Goal: Information Seeking & Learning: Understand process/instructions

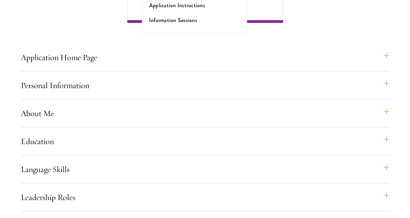
scroll to position [554, 0]
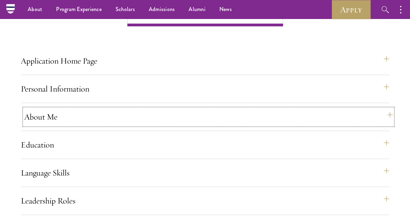
click at [88, 125] on button "About Me" at bounding box center [208, 117] width 369 height 17
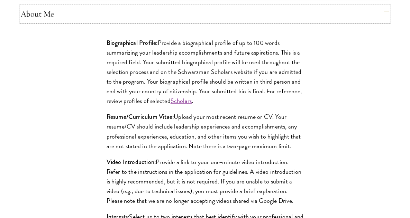
scroll to position [692, 0]
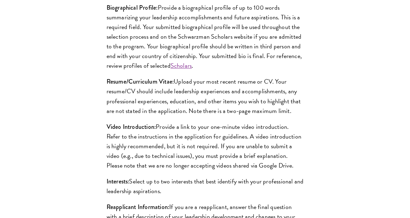
click at [232, 51] on p "Biographical Profile: Provide a biographical profile of up to 100 words summari…" at bounding box center [205, 37] width 197 height 68
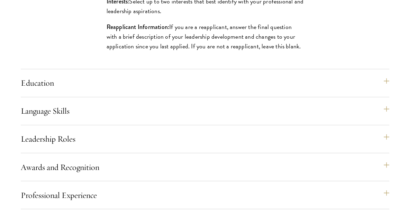
scroll to position [900, 0]
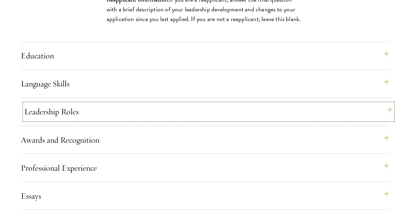
click at [73, 120] on button "Leadership Roles" at bounding box center [208, 112] width 369 height 17
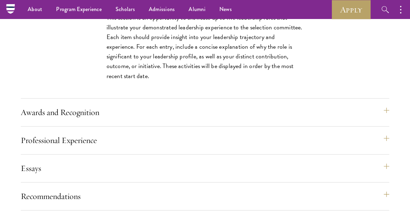
scroll to position [757, 0]
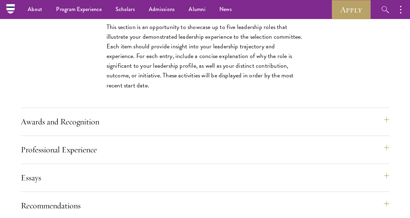
click at [111, 46] on p "This section is an opportunity to showcase up to five leadership roles that ill…" at bounding box center [205, 56] width 197 height 68
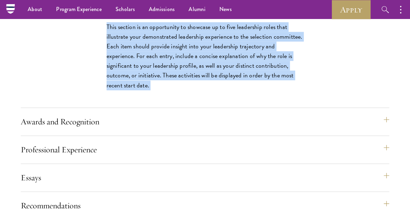
drag, startPoint x: 111, startPoint y: 46, endPoint x: 184, endPoint y: 106, distance: 93.9
click at [184, 90] on p "This section is an opportunity to showcase up to five leadership roles that ill…" at bounding box center [205, 56] width 197 height 68
copy div "This section is an opportunity to showcase up to five leadership roles that ill…"
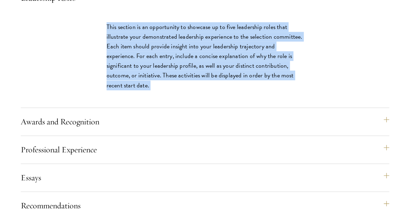
scroll to position [826, 0]
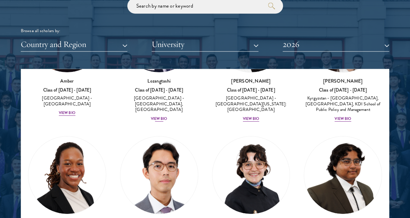
scroll to position [69, 0]
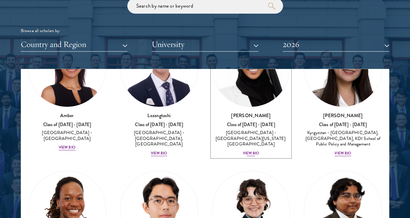
click at [249, 151] on div "View Bio" at bounding box center [251, 154] width 17 height 6
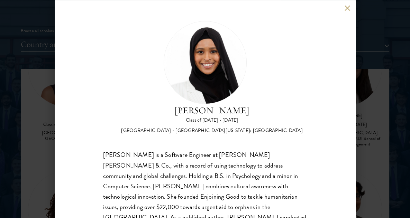
click at [347, 8] on button at bounding box center [348, 8] width 6 height 6
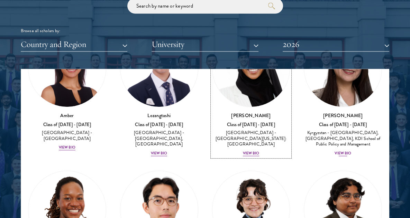
scroll to position [29, 0]
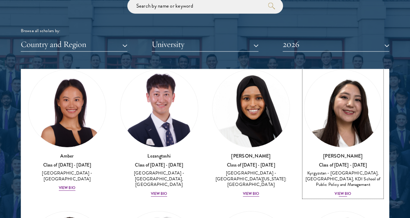
click at [341, 196] on div "View Bio" at bounding box center [343, 194] width 17 height 6
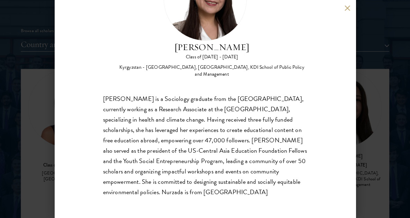
scroll to position [28, 0]
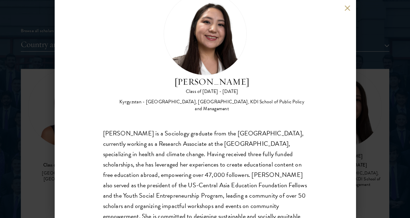
click at [188, 83] on h2 "[PERSON_NAME]" at bounding box center [212, 81] width 190 height 13
drag, startPoint x: 188, startPoint y: 83, endPoint x: 231, endPoint y: 82, distance: 42.9
click at [231, 82] on h2 "[PERSON_NAME]" at bounding box center [212, 81] width 190 height 13
copy h2 "[PERSON_NAME]"
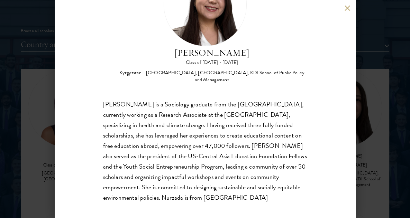
scroll to position [63, 0]
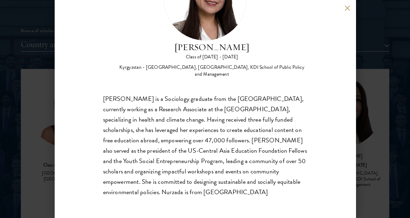
click at [307, 100] on div "Nurzada Abdivalieva Class of [DATE] - [DATE] [GEOGRAPHIC_DATA] - [GEOGRAPHIC_DA…" at bounding box center [205, 109] width 301 height 218
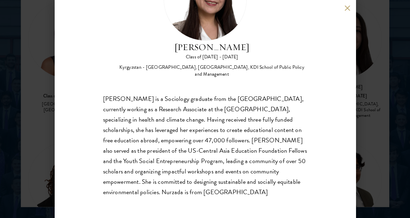
click at [368, 107] on div "Nurzada Abdivalieva Class of [DATE] - [DATE] [GEOGRAPHIC_DATA] - [GEOGRAPHIC_DA…" at bounding box center [205, 109] width 410 height 218
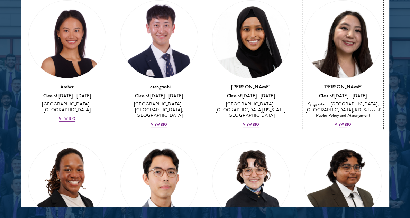
scroll to position [900, 0]
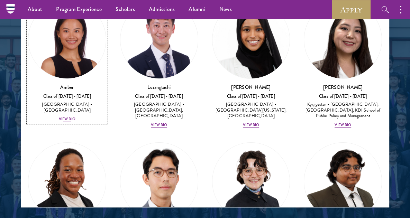
click at [65, 117] on div "View Bio" at bounding box center [67, 120] width 17 height 6
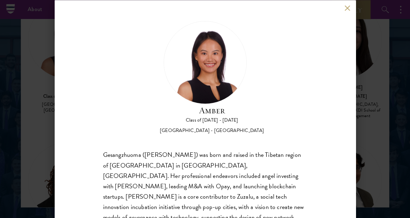
click at [346, 9] on button at bounding box center [348, 8] width 6 height 6
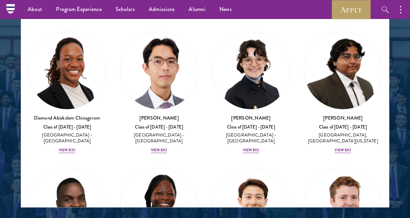
scroll to position [167, 0]
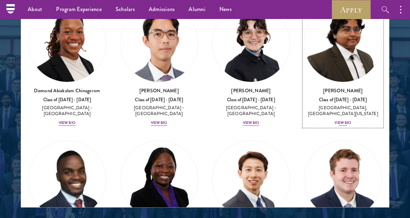
click at [340, 125] on div "View Bio" at bounding box center [343, 123] width 17 height 6
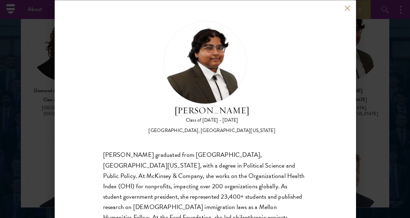
click at [347, 10] on button at bounding box center [348, 8] width 6 height 6
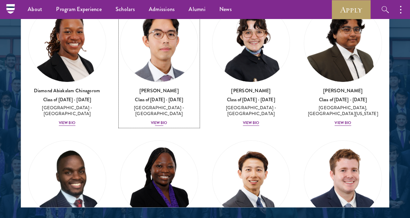
click at [162, 123] on div "[PERSON_NAME] Class of [DATE] - [DATE] [GEOGRAPHIC_DATA] - [GEOGRAPHIC_DATA] [G…" at bounding box center [159, 106] width 78 height 39
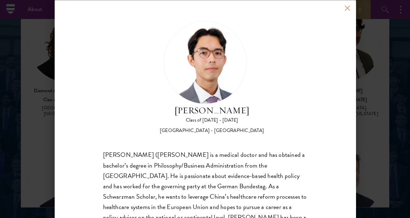
drag, startPoint x: 342, startPoint y: 0, endPoint x: 345, endPoint y: 6, distance: 6.2
click at [343, 1] on div "[PERSON_NAME] Class of [DATE] - [DATE] [GEOGRAPHIC_DATA] - [GEOGRAPHIC_DATA] [P…" at bounding box center [205, 109] width 301 height 218
drag, startPoint x: 346, startPoint y: 7, endPoint x: 314, endPoint y: 48, distance: 51.3
click at [346, 8] on button at bounding box center [348, 8] width 6 height 6
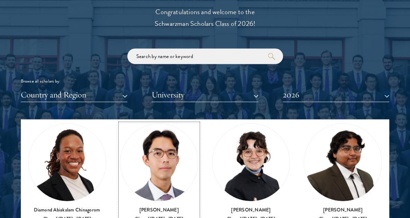
scroll to position [802, 0]
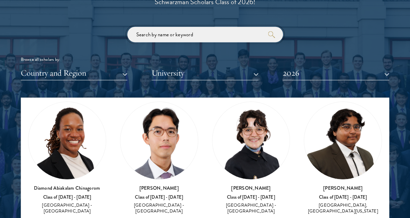
click at [207, 40] on input "search" at bounding box center [205, 35] width 156 height 16
type input "e"
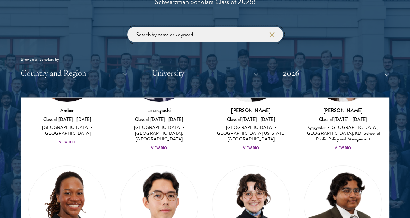
scroll to position [167, 0]
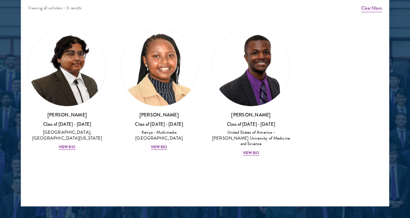
scroll to position [906, 0]
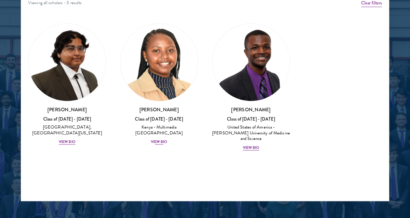
type input "med"
click at [165, 139] on div "View Bio" at bounding box center [159, 142] width 17 height 6
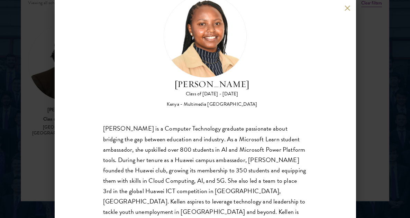
scroll to position [35, 0]
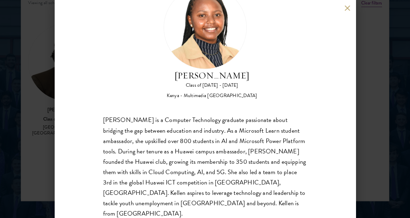
click at [373, 90] on div "[PERSON_NAME] Class of [DATE] - [DATE] [GEOGRAPHIC_DATA] - Multimedia [GEOGRAPH…" at bounding box center [205, 109] width 410 height 218
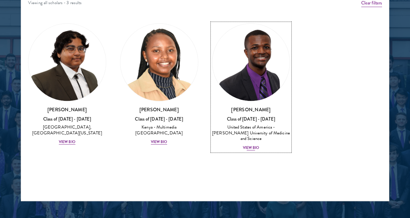
click at [253, 137] on div "[PERSON_NAME] Class of [DATE] - [DATE] [GEOGRAPHIC_DATA] - [PERSON_NAME] Univer…" at bounding box center [251, 128] width 78 height 45
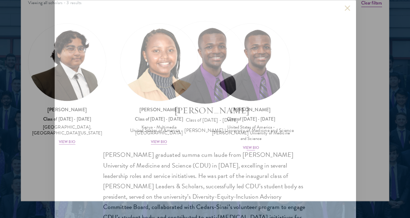
click at [253, 141] on div "[PERSON_NAME] Class of [DATE] - [DATE] [GEOGRAPHIC_DATA] - [PERSON_NAME] Univer…" at bounding box center [205, 143] width 204 height 244
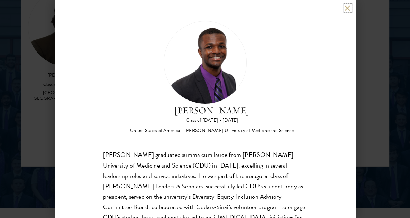
click at [347, 8] on button at bounding box center [348, 8] width 6 height 6
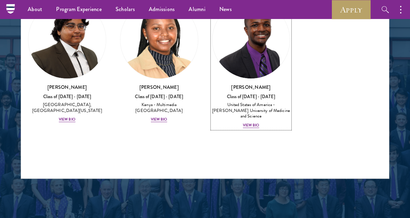
scroll to position [906, 0]
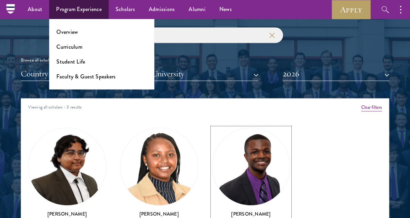
scroll to position [727, 0]
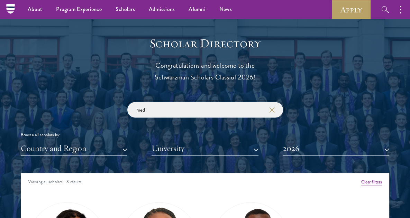
click at [276, 109] on input "med" at bounding box center [205, 110] width 156 height 16
click at [271, 108] on icon "button" at bounding box center [272, 110] width 6 height 6
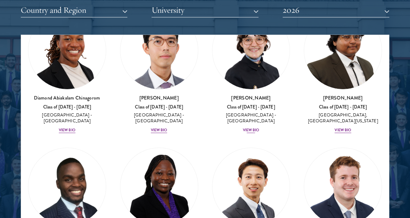
scroll to position [173, 0]
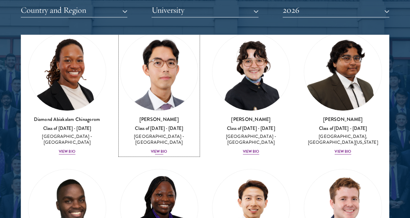
click at [159, 150] on div "View Bio" at bounding box center [159, 152] width 17 height 6
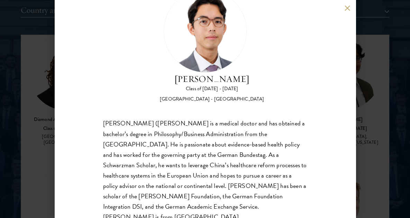
scroll to position [46, 0]
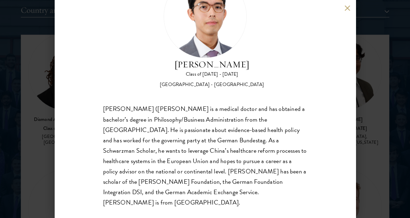
click at [373, 102] on div "[PERSON_NAME] Class of [DATE] - [DATE] [GEOGRAPHIC_DATA] - [GEOGRAPHIC_DATA] [P…" at bounding box center [205, 109] width 410 height 218
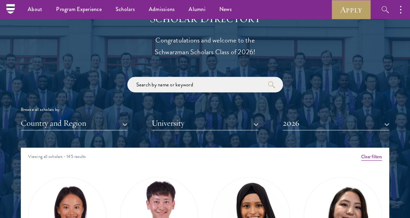
scroll to position [750, 0]
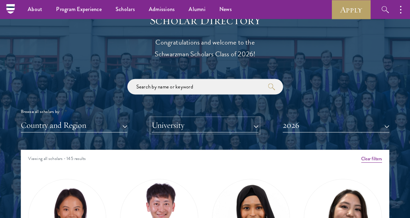
click at [216, 121] on button "University" at bounding box center [205, 125] width 107 height 14
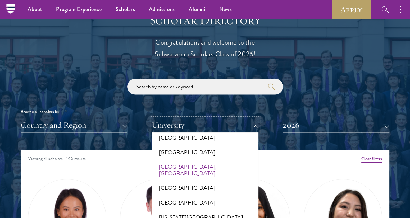
scroll to position [138, 0]
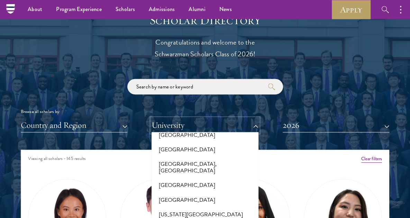
click at [209, 126] on button "University" at bounding box center [205, 125] width 107 height 14
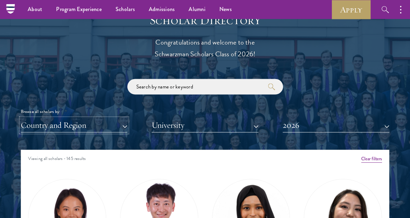
click at [111, 128] on button "Country and Region" at bounding box center [74, 125] width 107 height 14
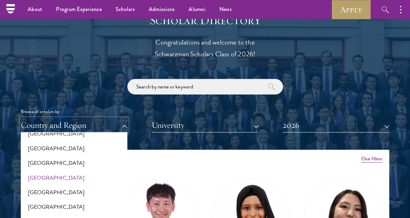
scroll to position [208, 0]
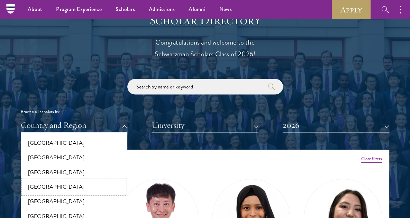
click at [45, 185] on button "[GEOGRAPHIC_DATA]" at bounding box center [74, 187] width 102 height 15
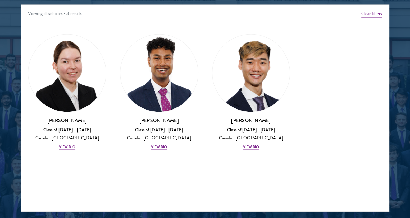
scroll to position [923, 0]
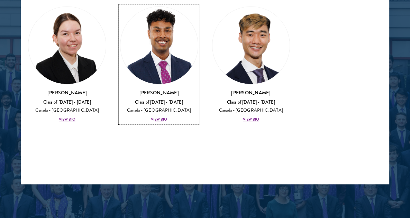
click at [166, 119] on div "View Bio" at bounding box center [159, 120] width 17 height 6
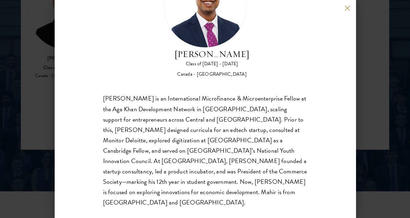
scroll to position [21, 0]
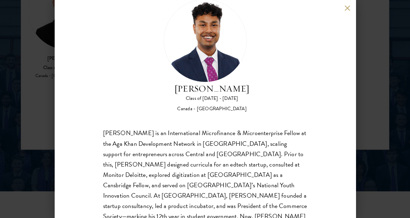
click at [347, 8] on button at bounding box center [348, 8] width 6 height 6
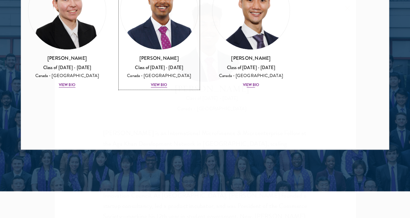
scroll to position [929, 0]
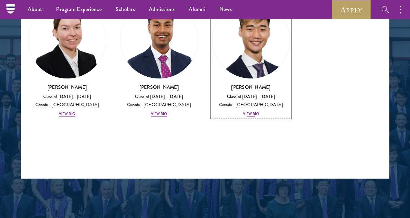
click at [258, 111] on div "View Bio" at bounding box center [251, 114] width 17 height 6
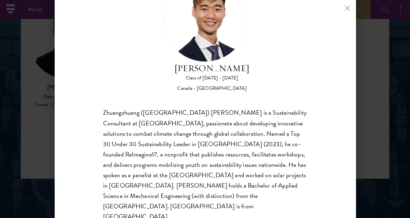
scroll to position [46, 0]
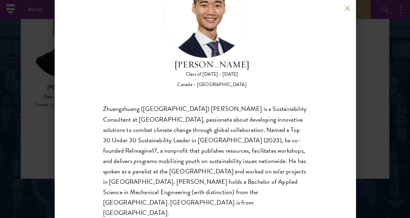
click at [196, 62] on h2 "[PERSON_NAME]" at bounding box center [211, 64] width 75 height 13
drag, startPoint x: 196, startPoint y: 62, endPoint x: 214, endPoint y: 64, distance: 18.1
click at [198, 63] on h2 "[PERSON_NAME]" at bounding box center [211, 64] width 75 height 13
click at [231, 61] on h2 "[PERSON_NAME]" at bounding box center [211, 64] width 75 height 13
drag, startPoint x: 231, startPoint y: 61, endPoint x: 228, endPoint y: 64, distance: 4.2
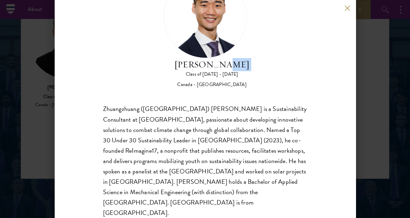
click at [228, 64] on h2 "[PERSON_NAME]" at bounding box center [211, 64] width 75 height 13
click at [234, 64] on h2 "[PERSON_NAME]" at bounding box center [211, 64] width 75 height 13
click at [230, 65] on h2 "[PERSON_NAME]" at bounding box center [211, 64] width 75 height 13
drag, startPoint x: 230, startPoint y: 65, endPoint x: 199, endPoint y: 61, distance: 31.4
click at [197, 64] on h2 "[PERSON_NAME]" at bounding box center [211, 64] width 75 height 13
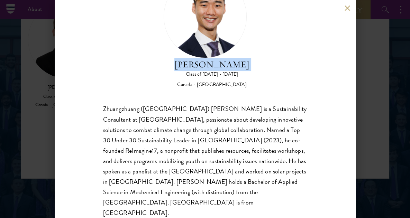
copy div "[PERSON_NAME]"
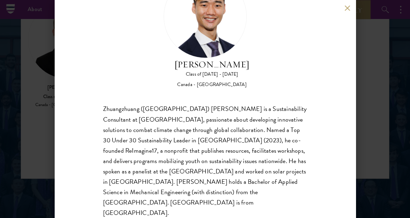
click at [375, 35] on div "[PERSON_NAME] Class of [DATE] - [DATE] [GEOGRAPHIC_DATA] - [GEOGRAPHIC_DATA] Zh…" at bounding box center [205, 109] width 410 height 218
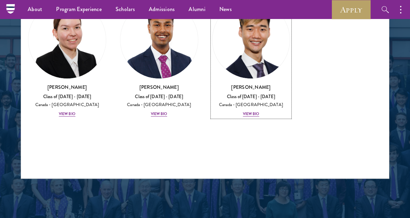
click at [349, 10] on link "Apply" at bounding box center [351, 9] width 39 height 19
